Goal: Entertainment & Leisure: Consume media (video, audio)

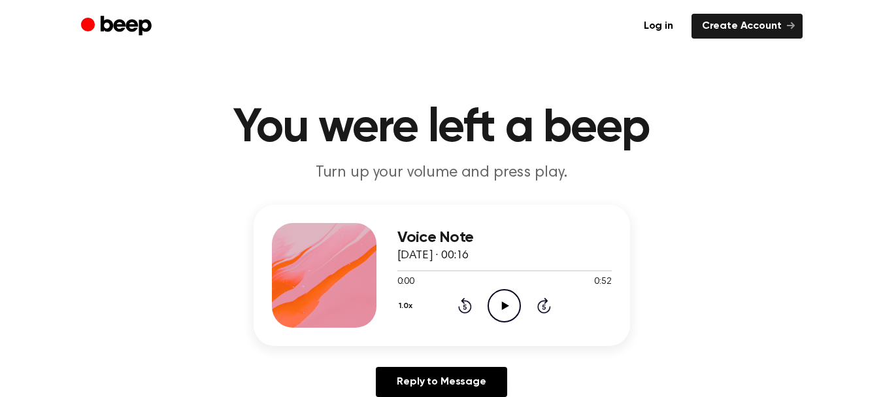
click at [502, 303] on icon at bounding box center [505, 305] width 7 height 8
click at [498, 303] on icon "Play Audio" at bounding box center [504, 305] width 33 height 33
click at [499, 299] on icon "Play Audio" at bounding box center [504, 305] width 33 height 33
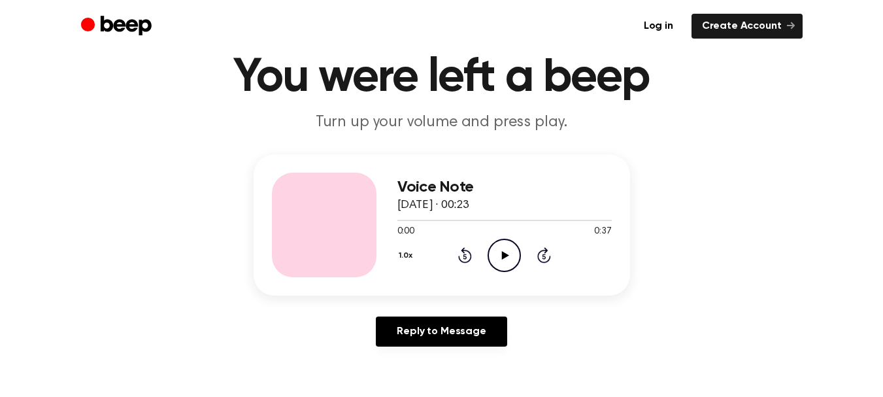
scroll to position [65, 0]
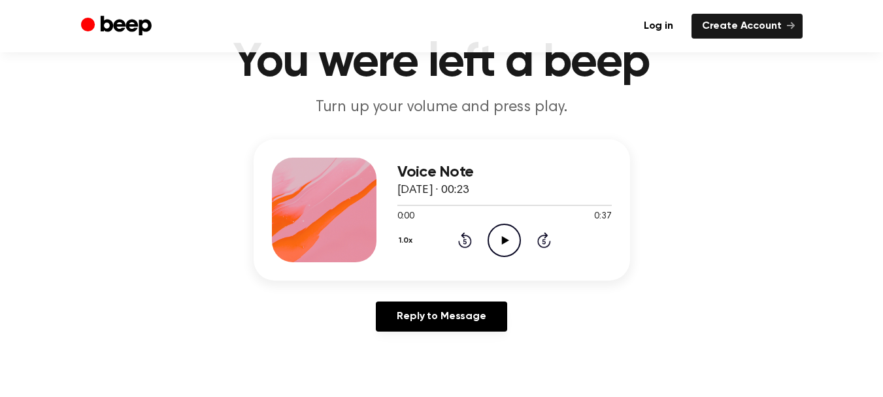
click at [513, 238] on icon "Play Audio" at bounding box center [504, 240] width 33 height 33
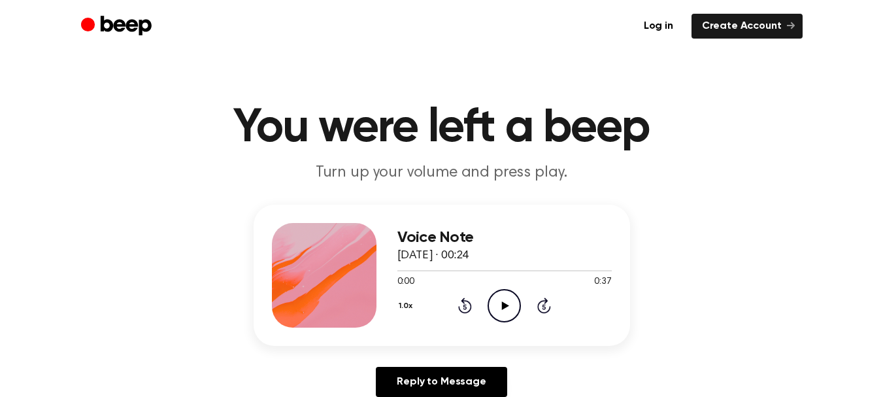
click at [507, 309] on icon "Play Audio" at bounding box center [504, 305] width 33 height 33
